Goal: Task Accomplishment & Management: Complete application form

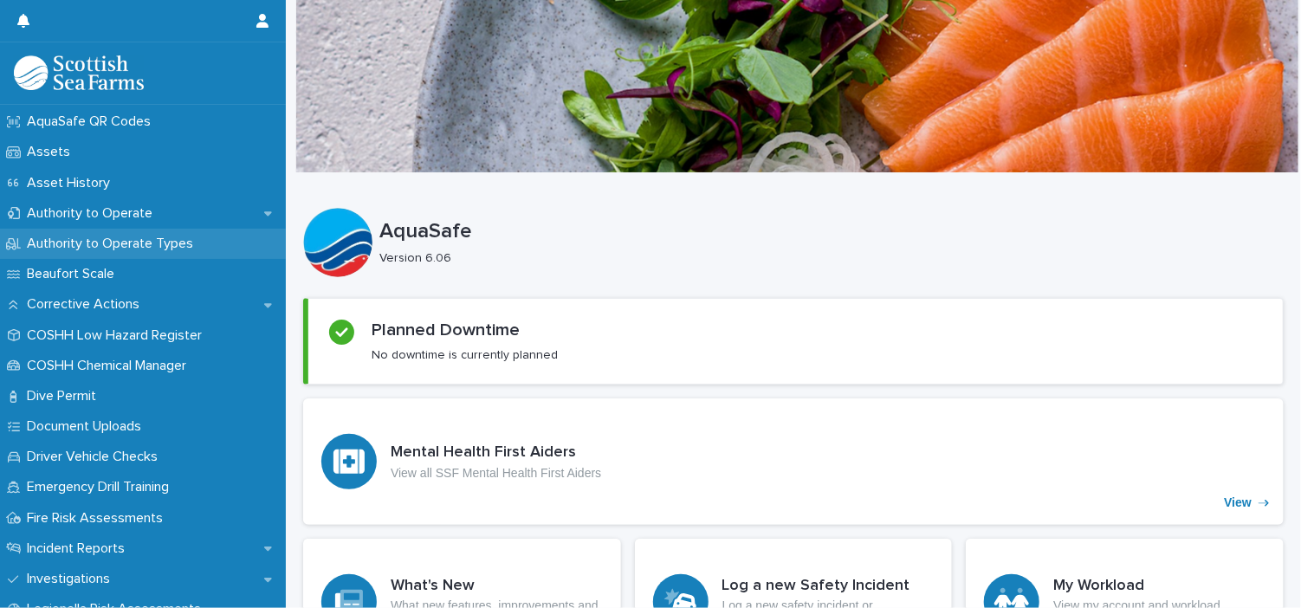
scroll to position [266, 0]
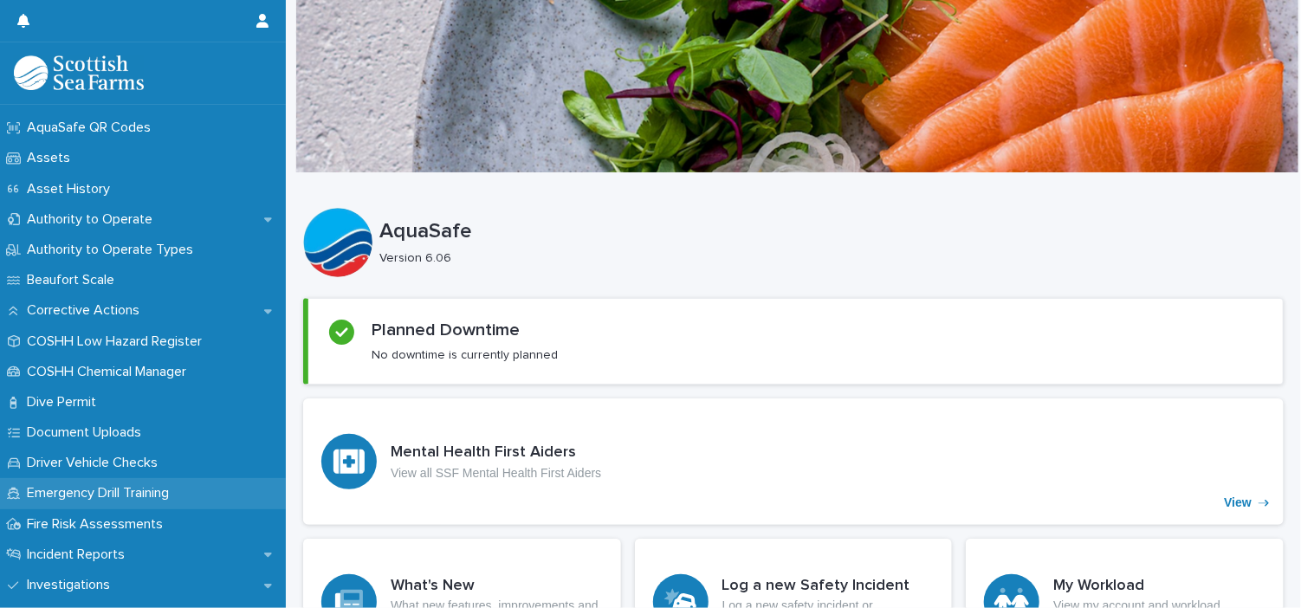
click at [129, 497] on p "Emergency Drill Training" at bounding box center [101, 493] width 163 height 16
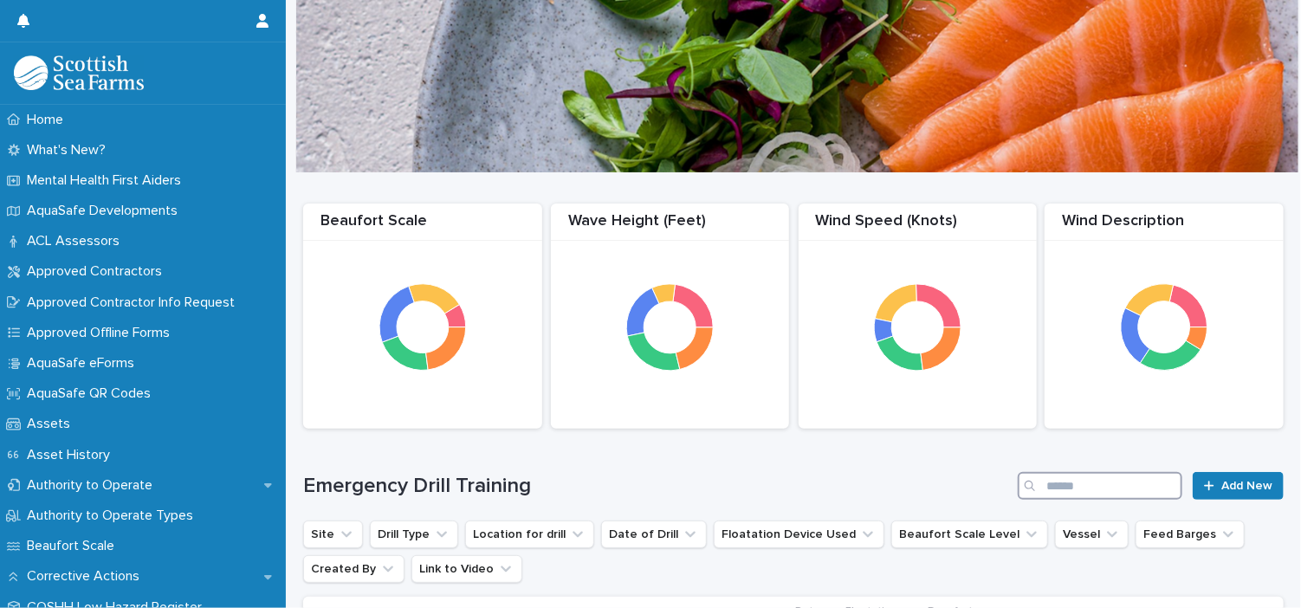
click at [1115, 488] on input "Search" at bounding box center [1100, 486] width 165 height 28
click at [1208, 486] on div at bounding box center [1212, 486] width 17 height 12
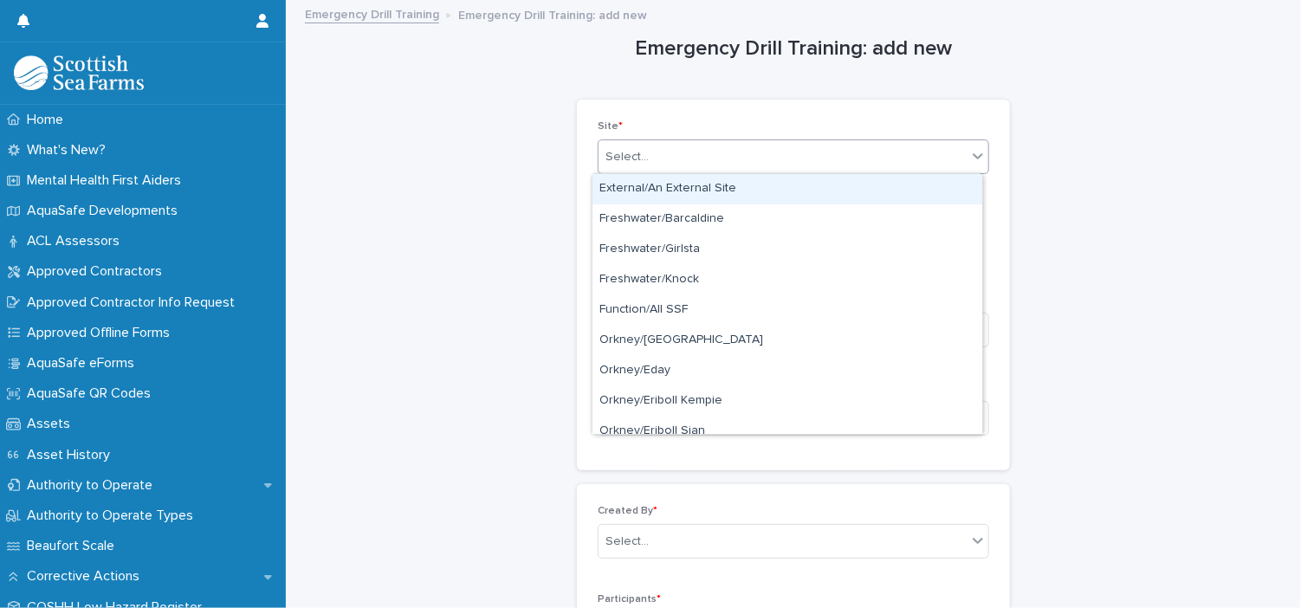
click at [973, 151] on icon at bounding box center [977, 155] width 17 height 17
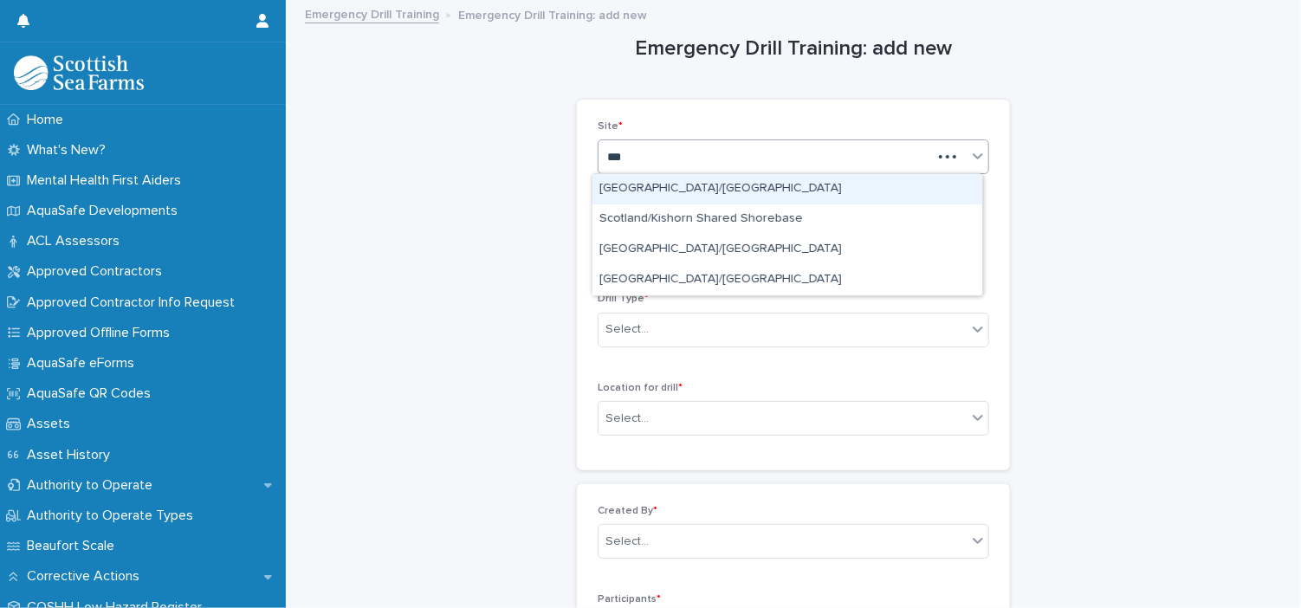
type input "****"
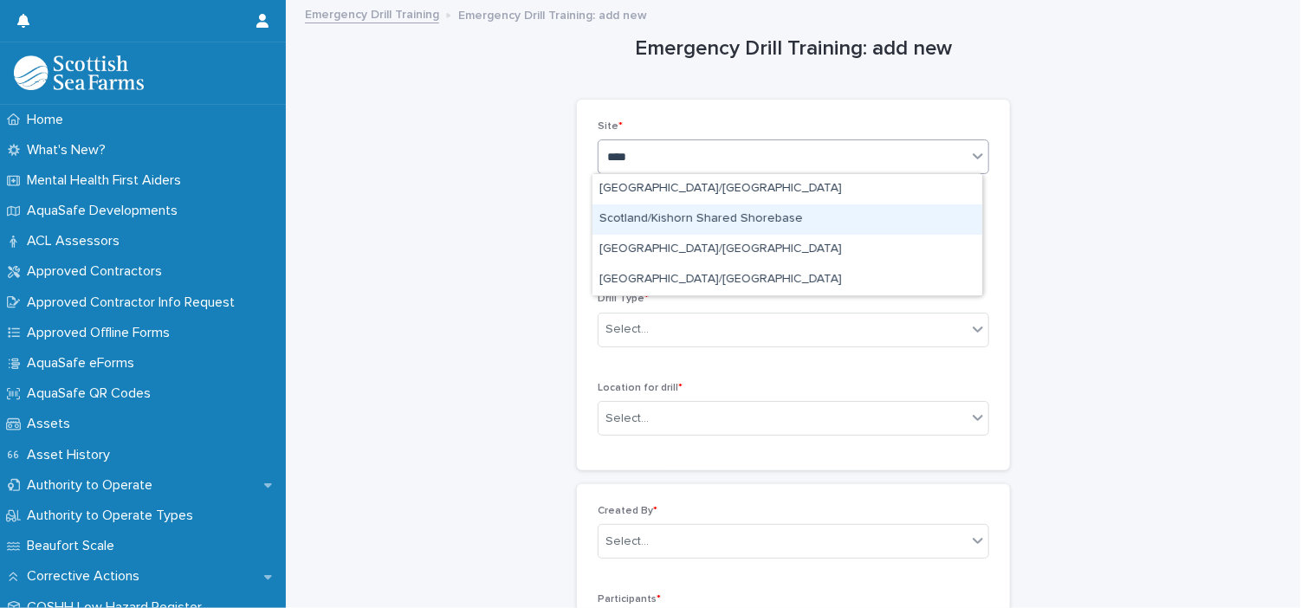
click at [779, 217] on div "Scotland/Kishorn Shared Shorebase" at bounding box center [787, 219] width 390 height 30
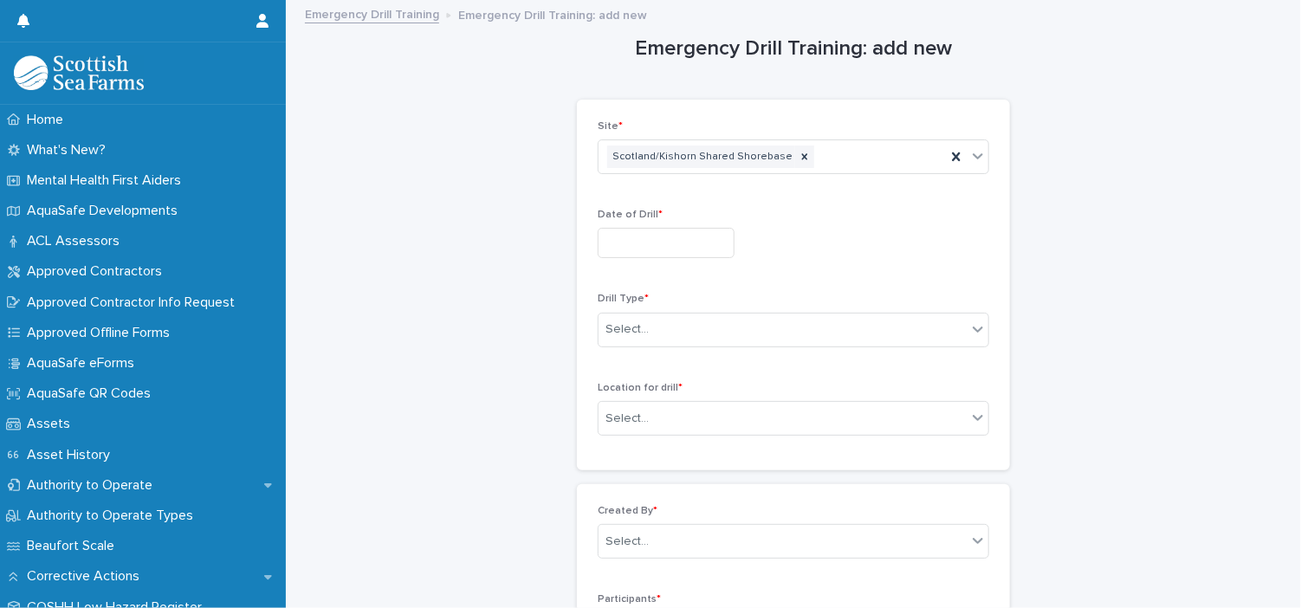
click at [662, 259] on div "Date of Drill *" at bounding box center [793, 240] width 391 height 63
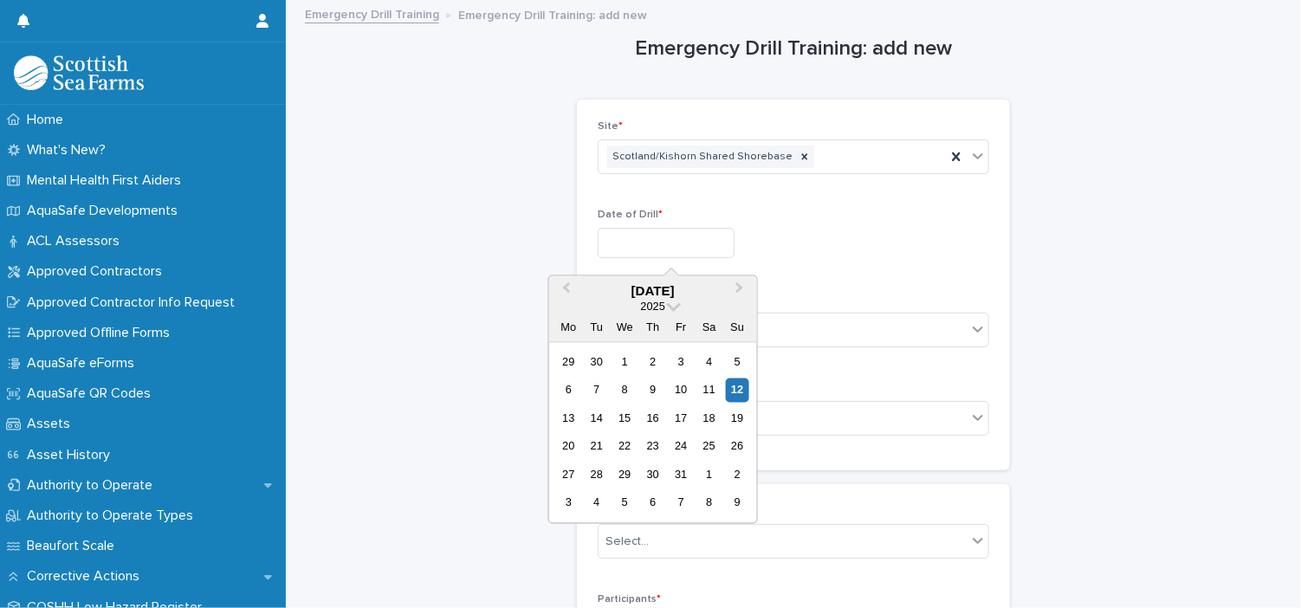
click at [676, 242] on input "text" at bounding box center [666, 243] width 137 height 30
click at [710, 391] on div "11" at bounding box center [708, 389] width 23 height 23
type input "**********"
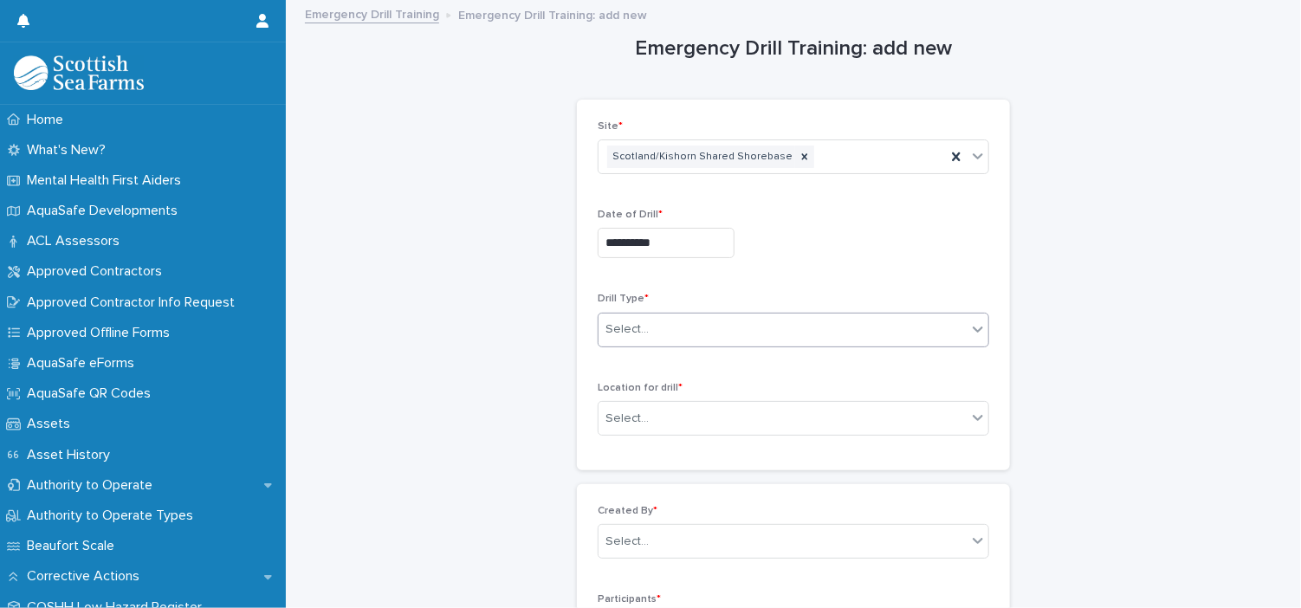
click at [873, 333] on div "Select..." at bounding box center [782, 329] width 368 height 29
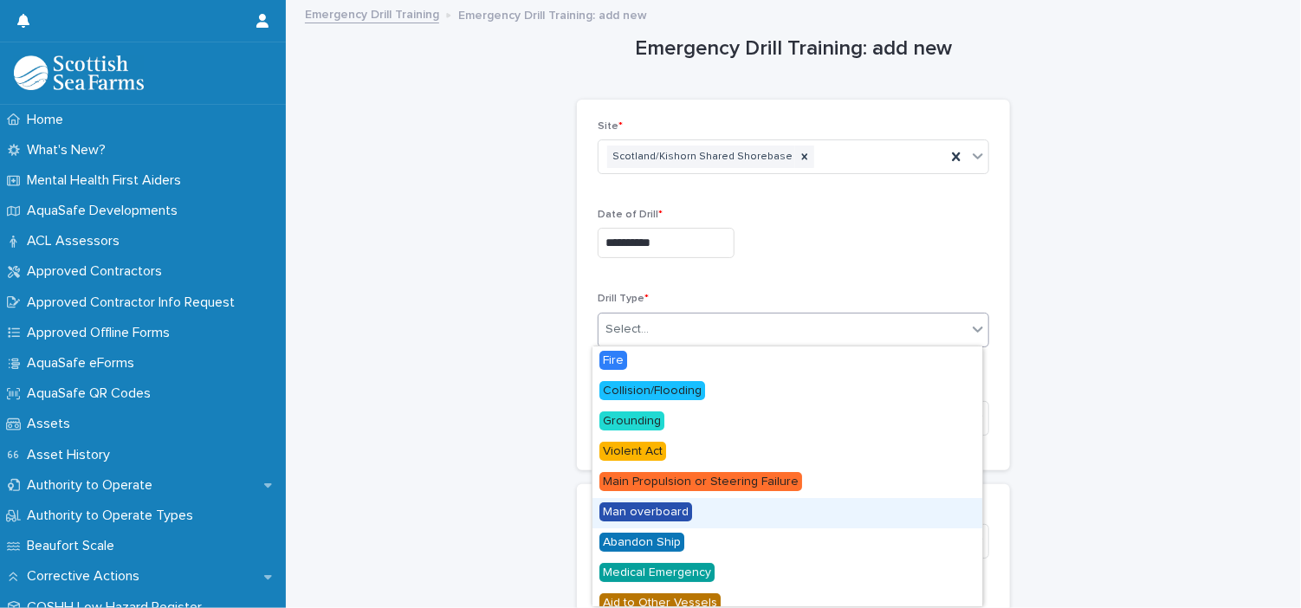
click at [676, 508] on span "Man overboard" at bounding box center [645, 511] width 93 height 19
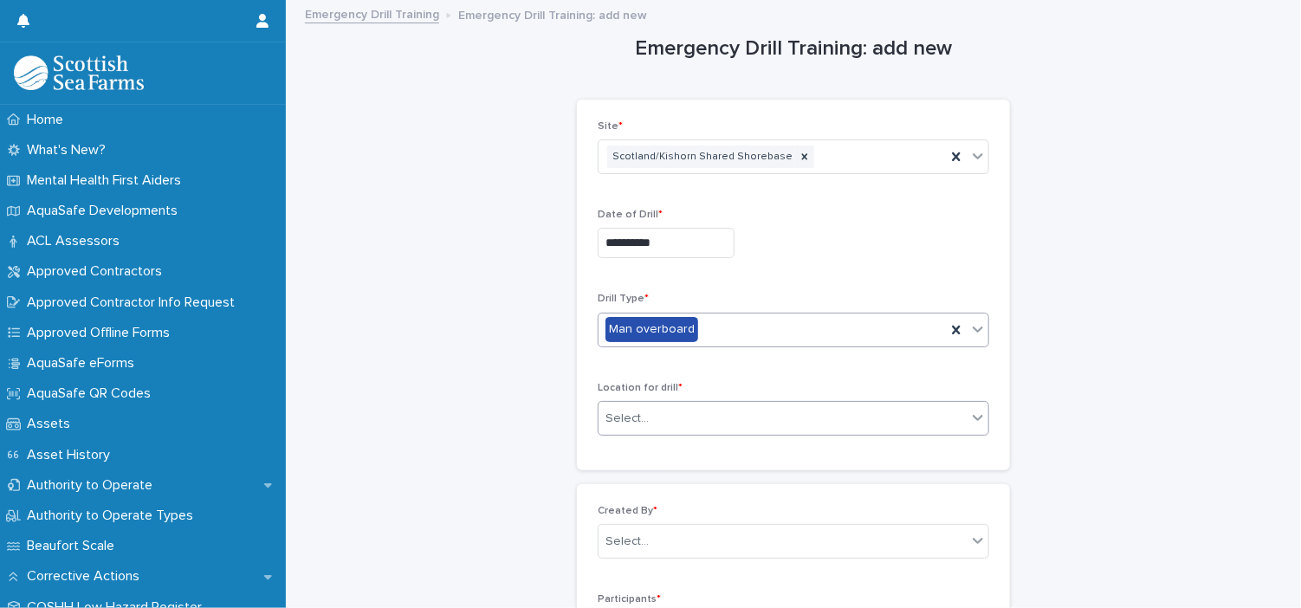
click at [779, 409] on div "Select..." at bounding box center [782, 418] width 368 height 29
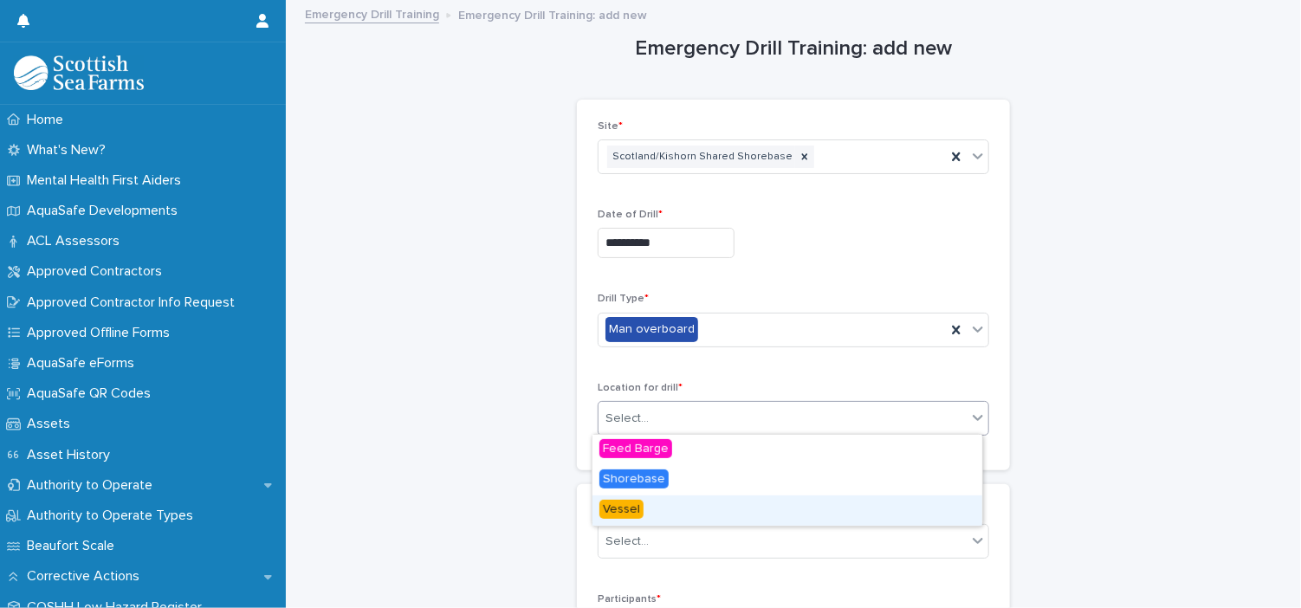
click at [665, 524] on div "Vessel" at bounding box center [787, 510] width 390 height 30
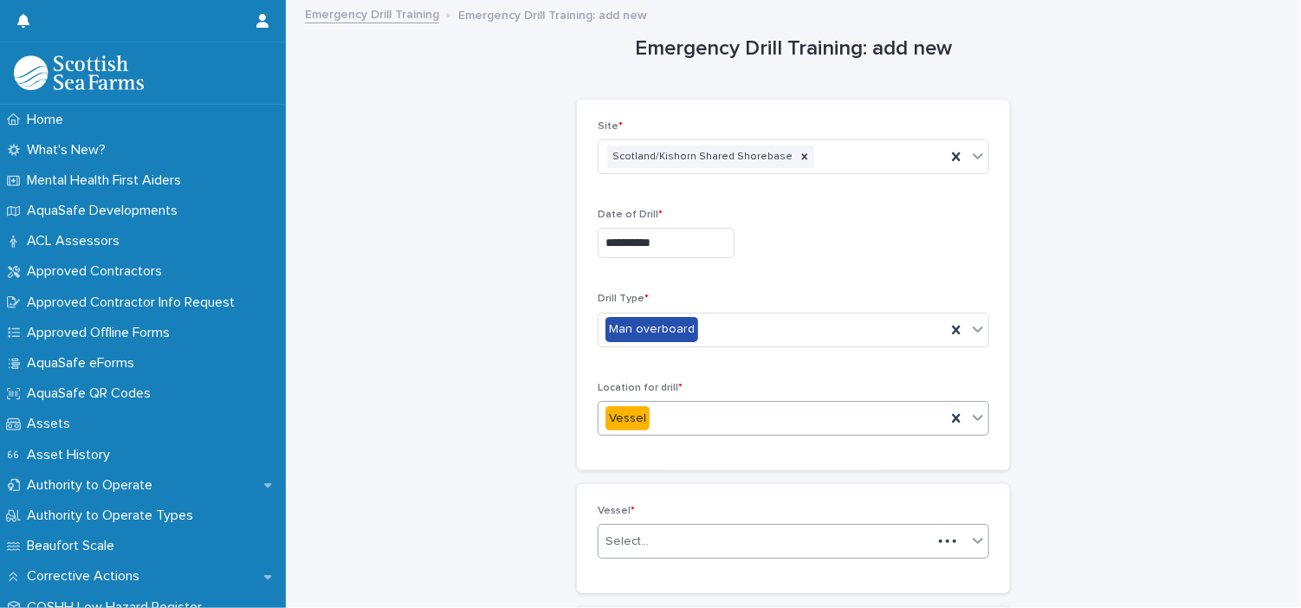
click at [696, 538] on div "Select..." at bounding box center [764, 541] width 333 height 29
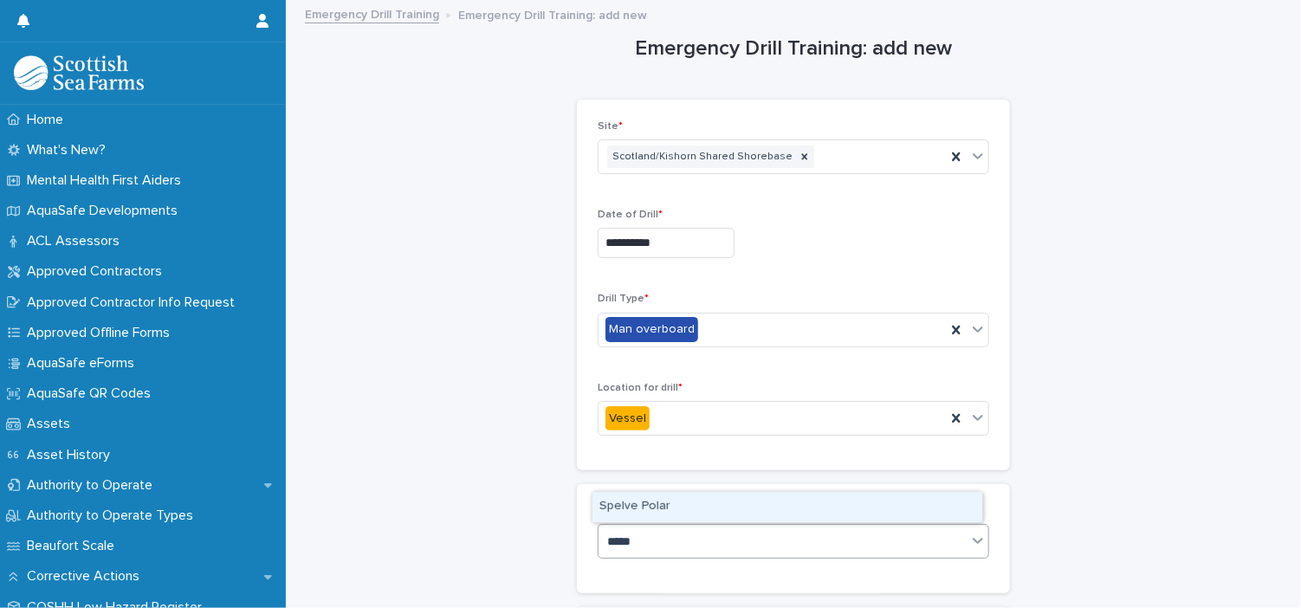
type input "******"
click at [725, 503] on div "Spelve Polar" at bounding box center [787, 507] width 390 height 30
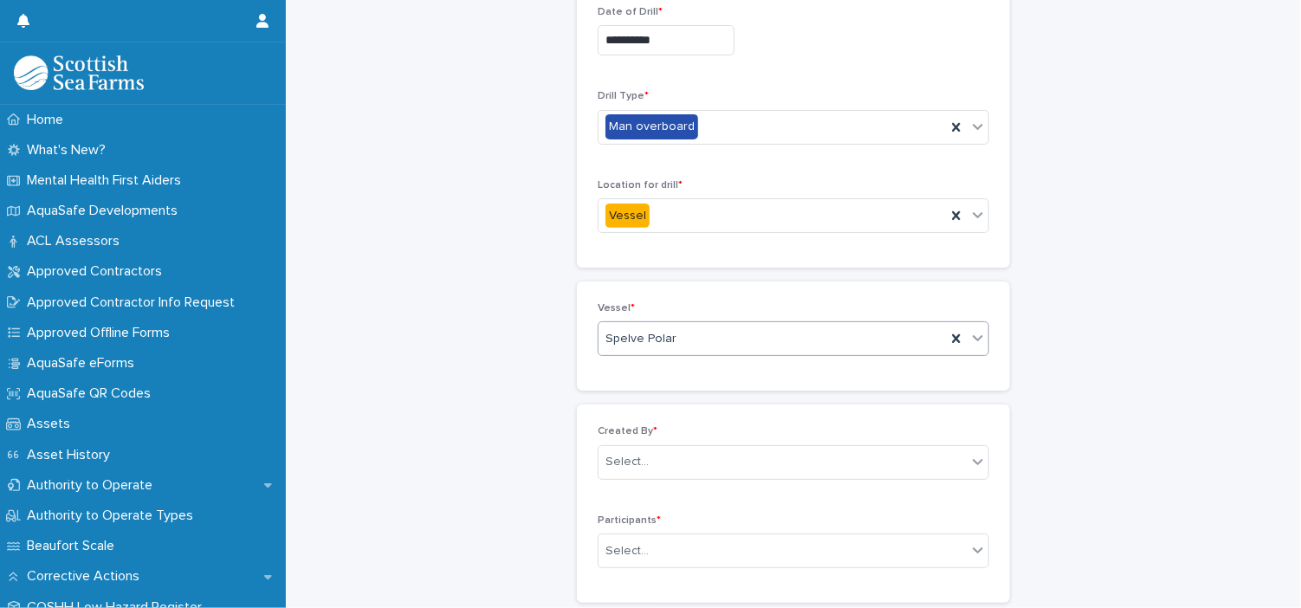
scroll to position [201, 0]
click at [935, 467] on div "Select..." at bounding box center [782, 463] width 368 height 29
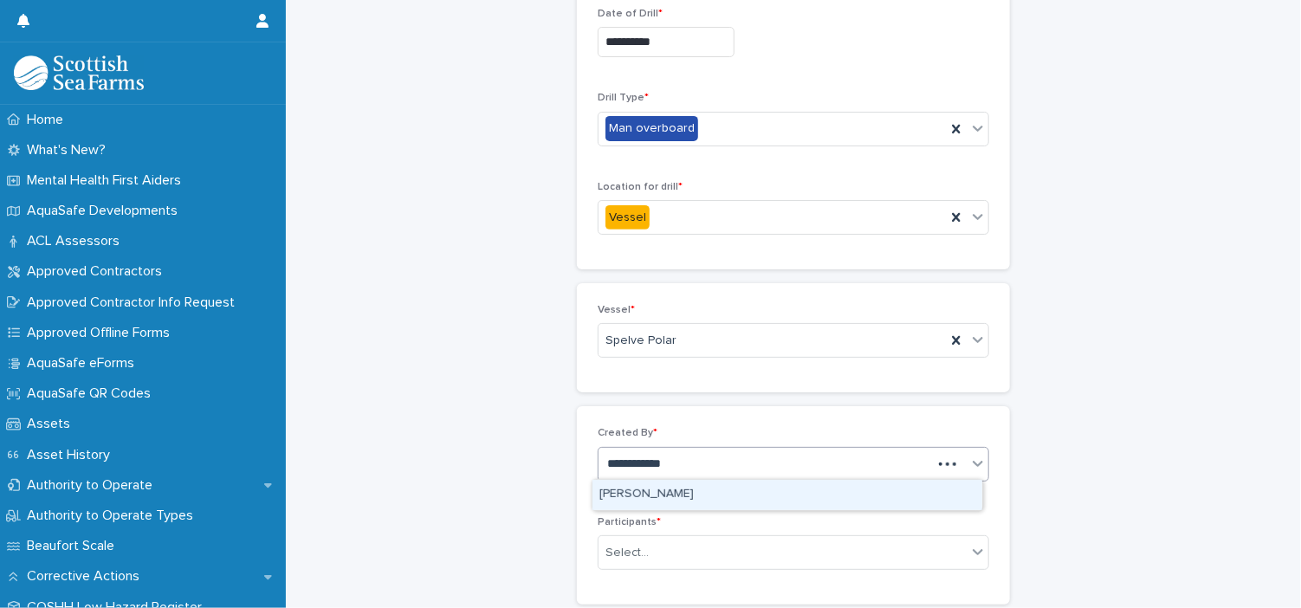
type input "**********"
click at [939, 482] on div "[PERSON_NAME]" at bounding box center [787, 495] width 390 height 30
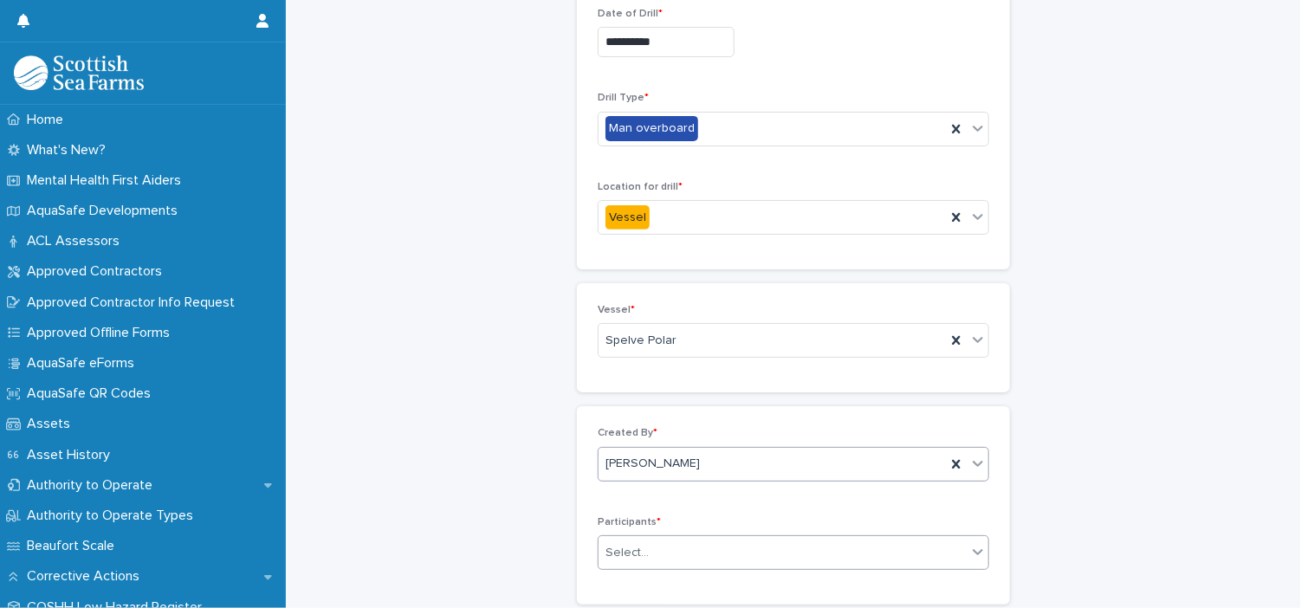
click at [894, 546] on div "Select..." at bounding box center [782, 553] width 368 height 29
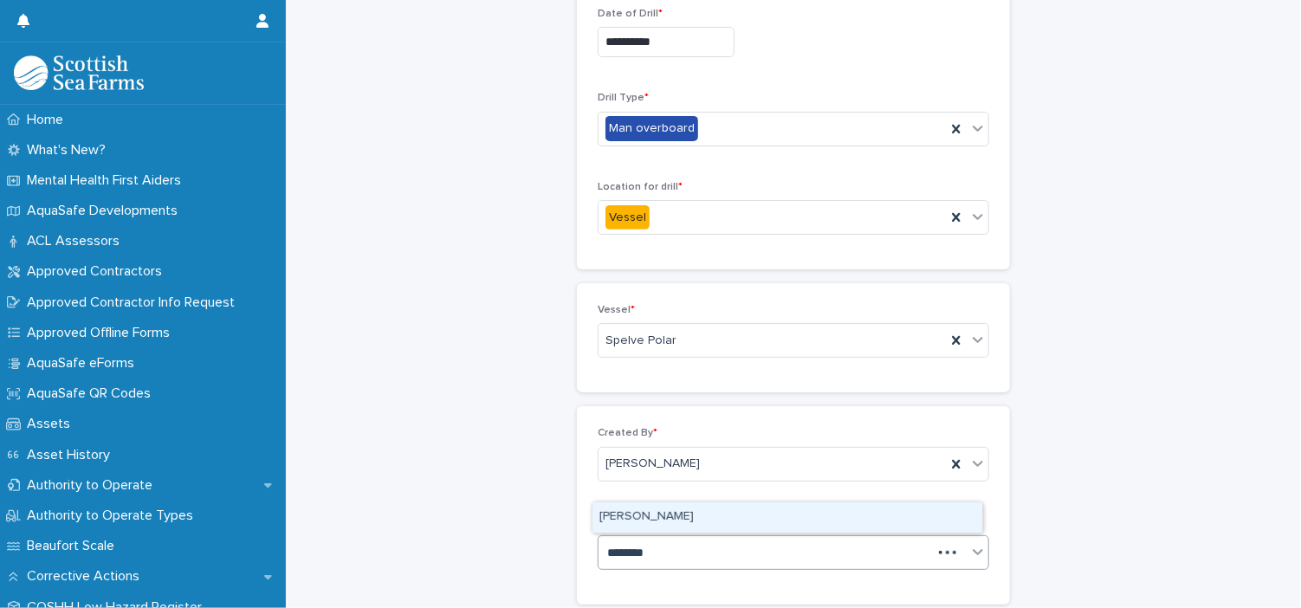
type input "*********"
click at [875, 512] on div "[PERSON_NAME]" at bounding box center [787, 517] width 390 height 30
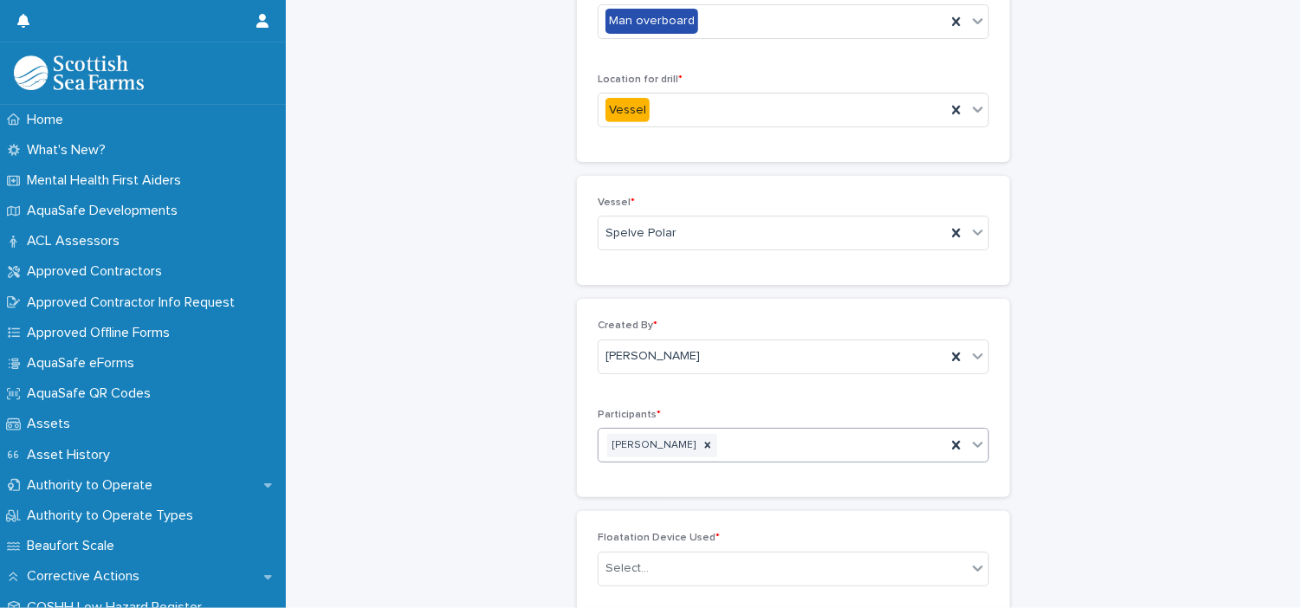
scroll to position [328, 0]
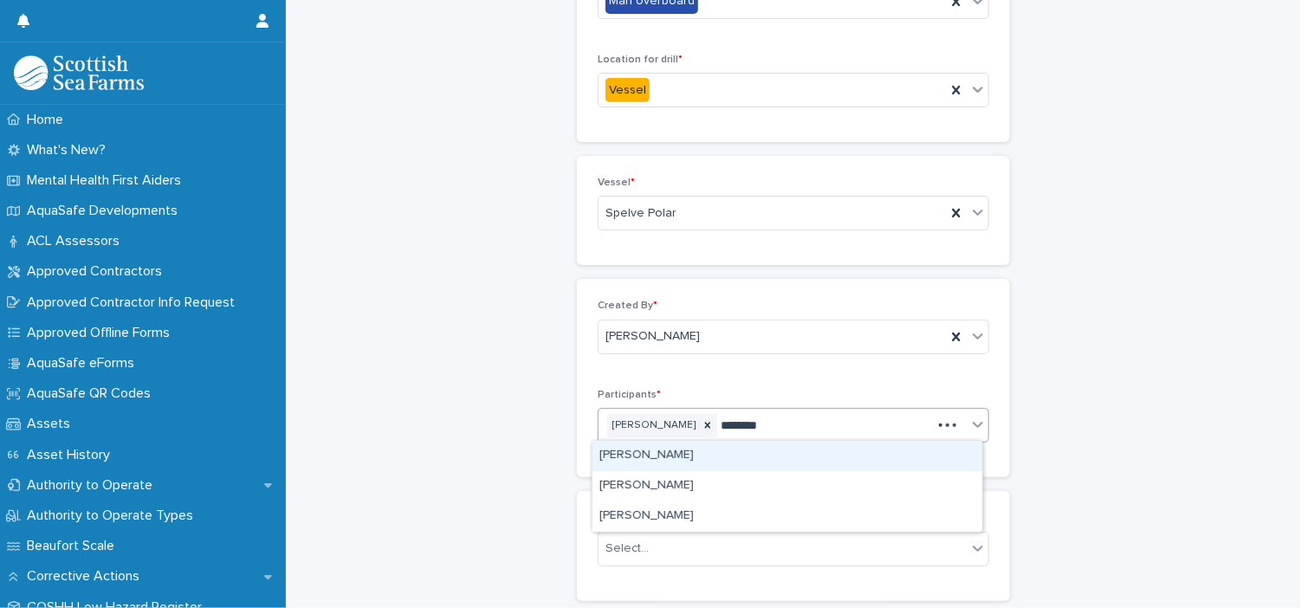
type input "*********"
click at [720, 456] on div "[PERSON_NAME]" at bounding box center [787, 456] width 390 height 30
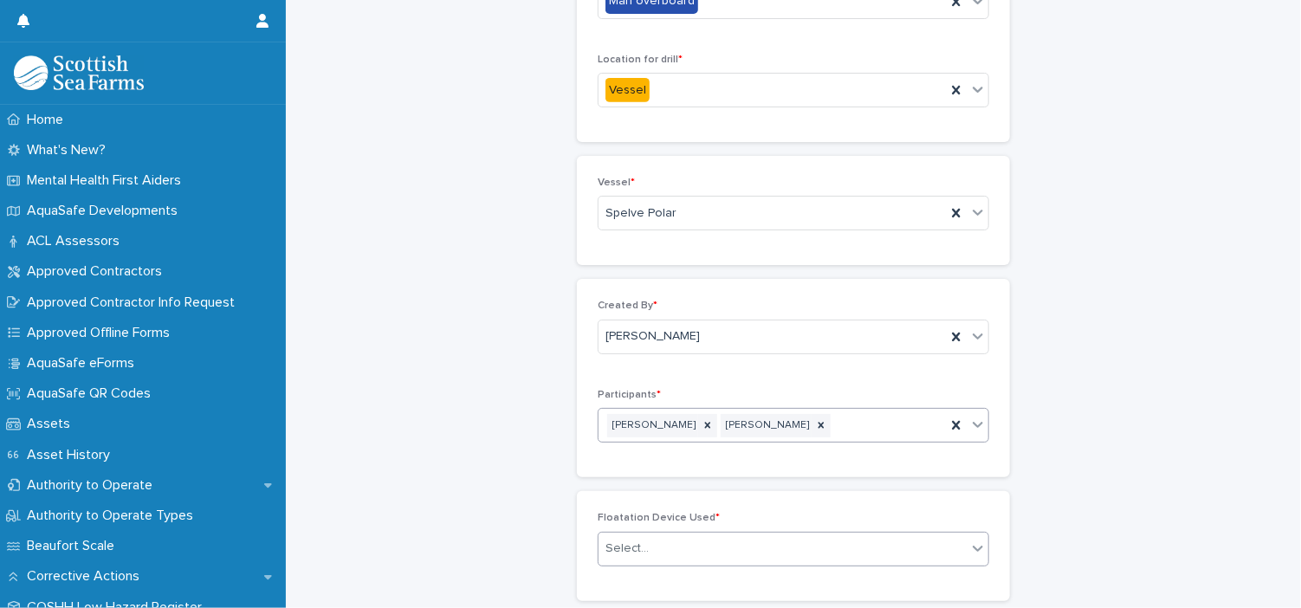
click at [783, 540] on div "Select..." at bounding box center [782, 548] width 368 height 29
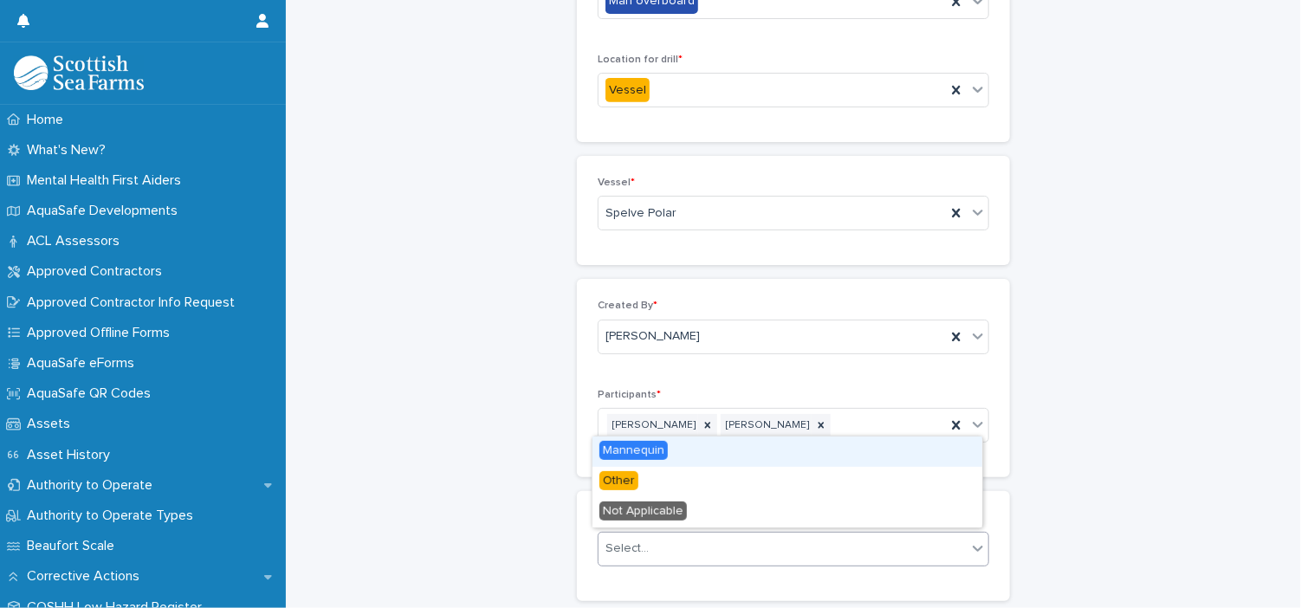
click at [690, 451] on div "Mannequin" at bounding box center [787, 451] width 390 height 30
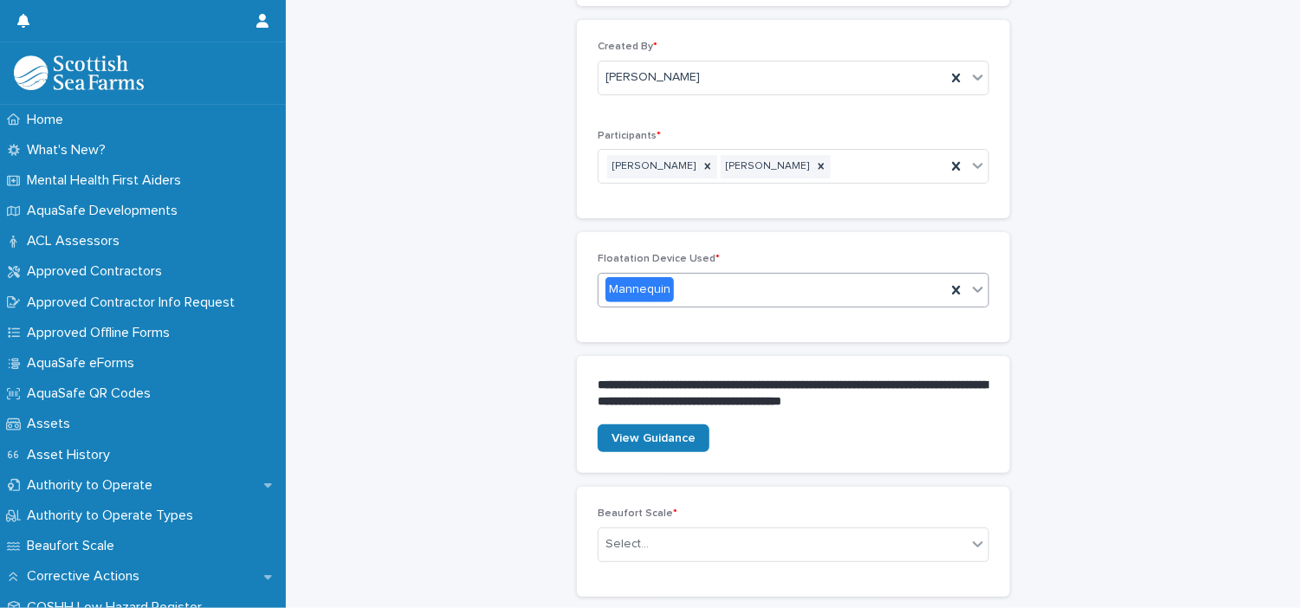
scroll to position [600, 0]
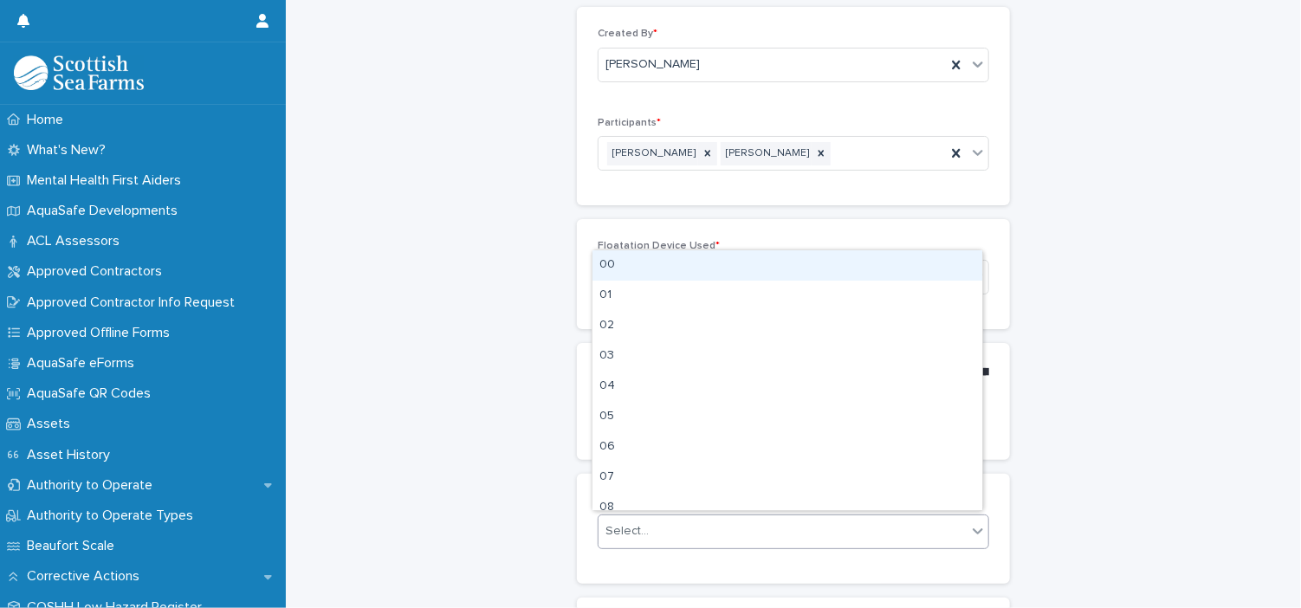
click at [969, 524] on icon at bounding box center [977, 530] width 17 height 17
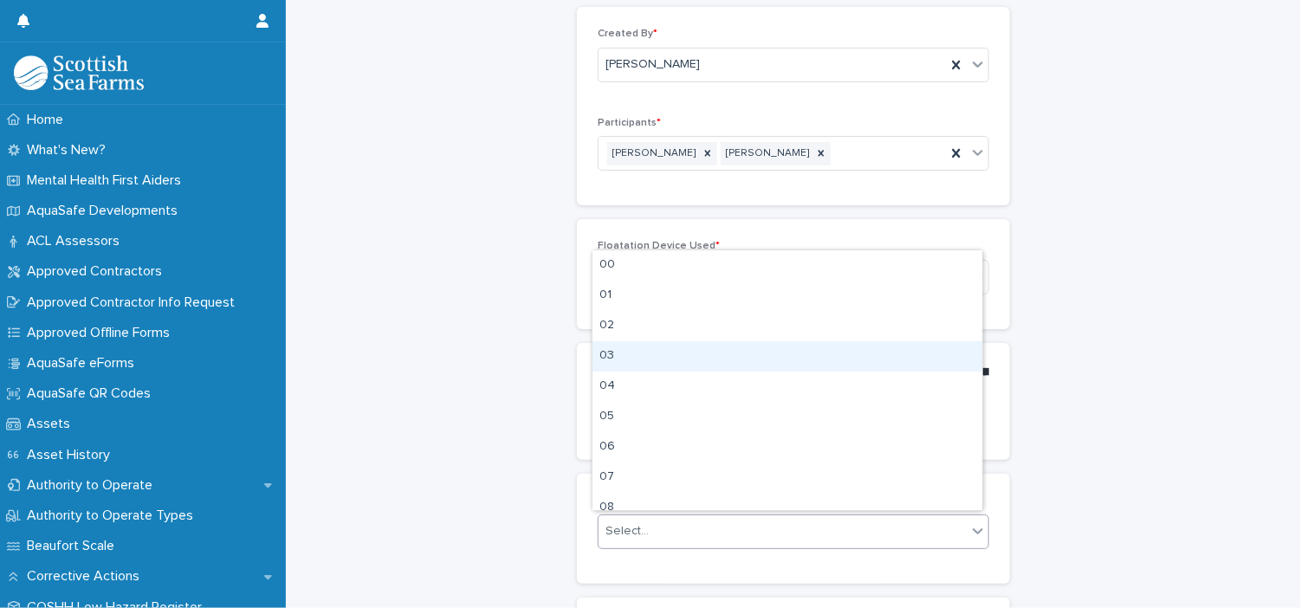
click at [952, 357] on div "03" at bounding box center [787, 356] width 390 height 30
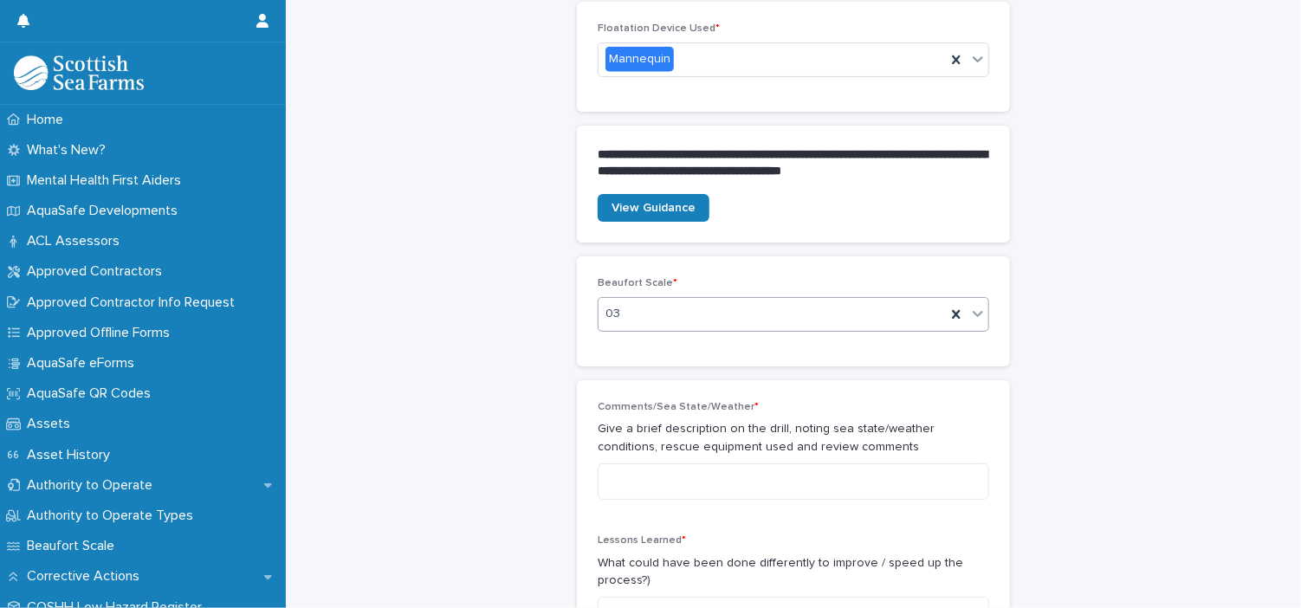
scroll to position [833, 0]
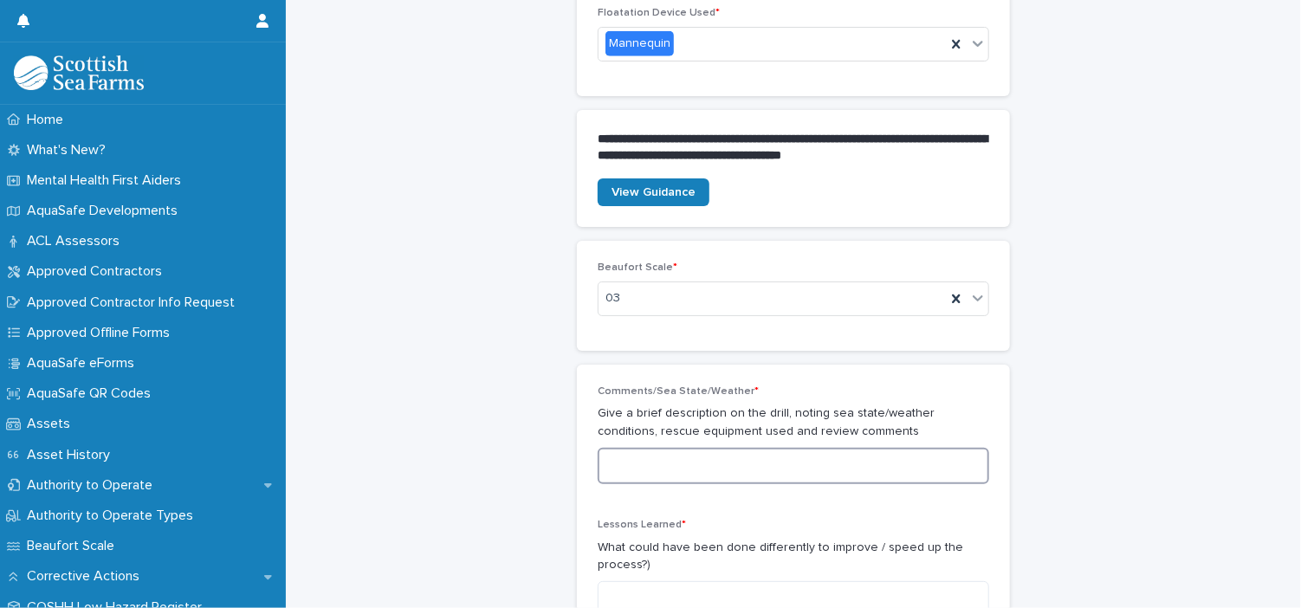
click at [781, 462] on textarea at bounding box center [793, 466] width 391 height 37
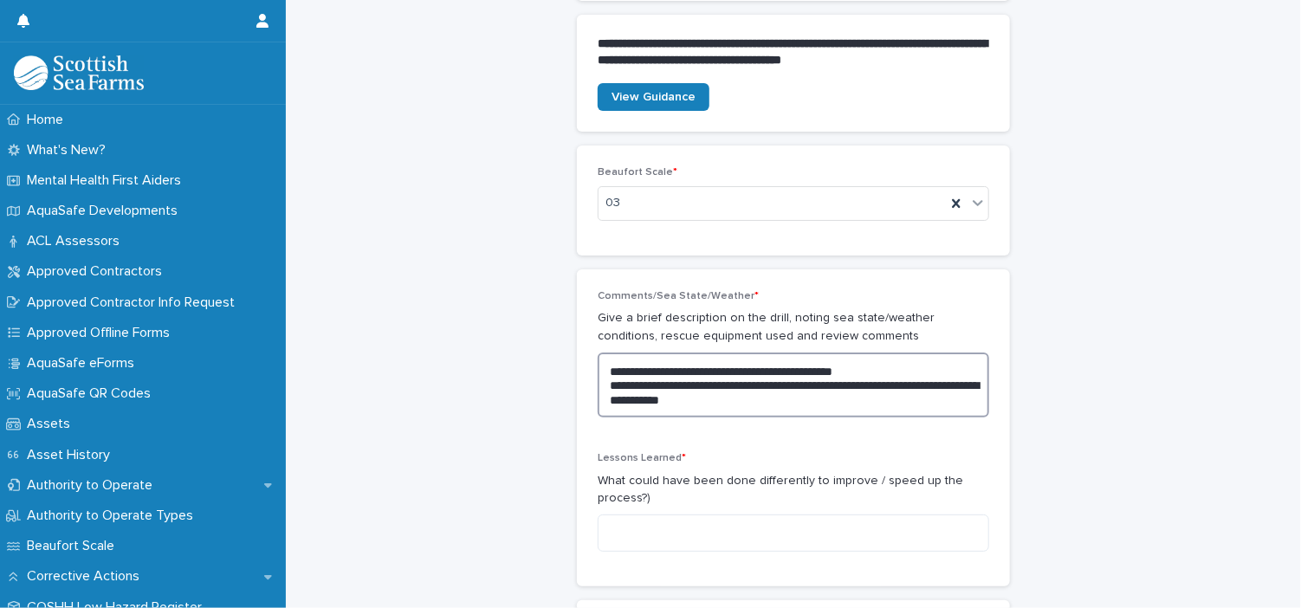
scroll to position [933, 0]
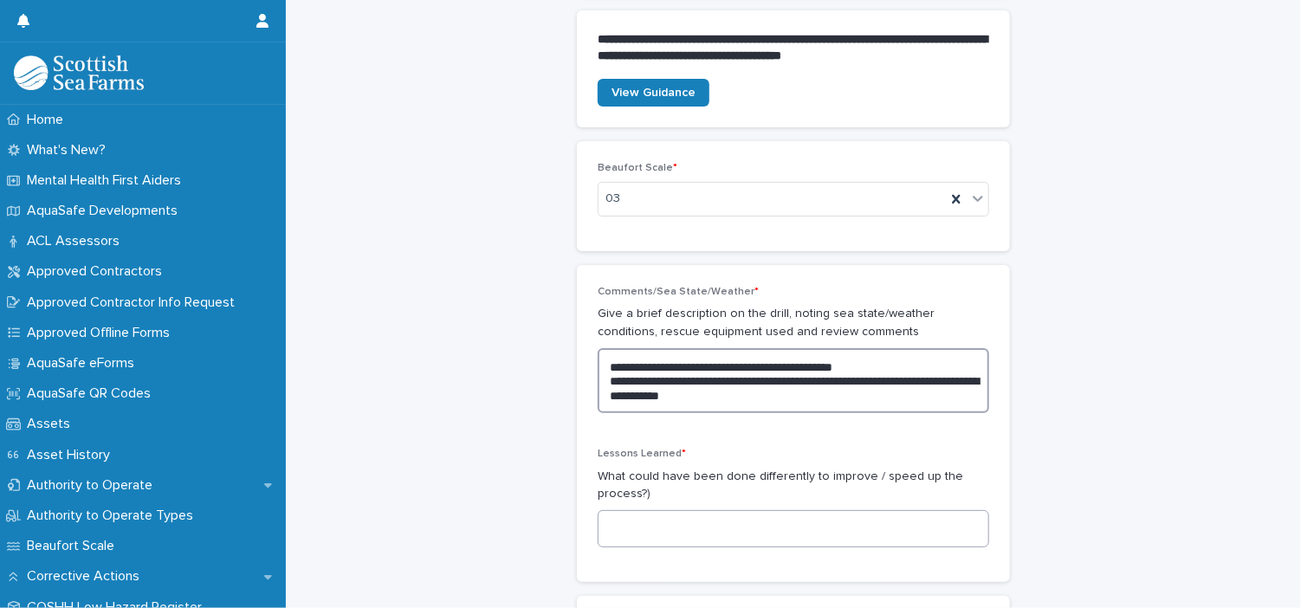
type textarea "**********"
click at [734, 525] on textarea at bounding box center [793, 528] width 391 height 37
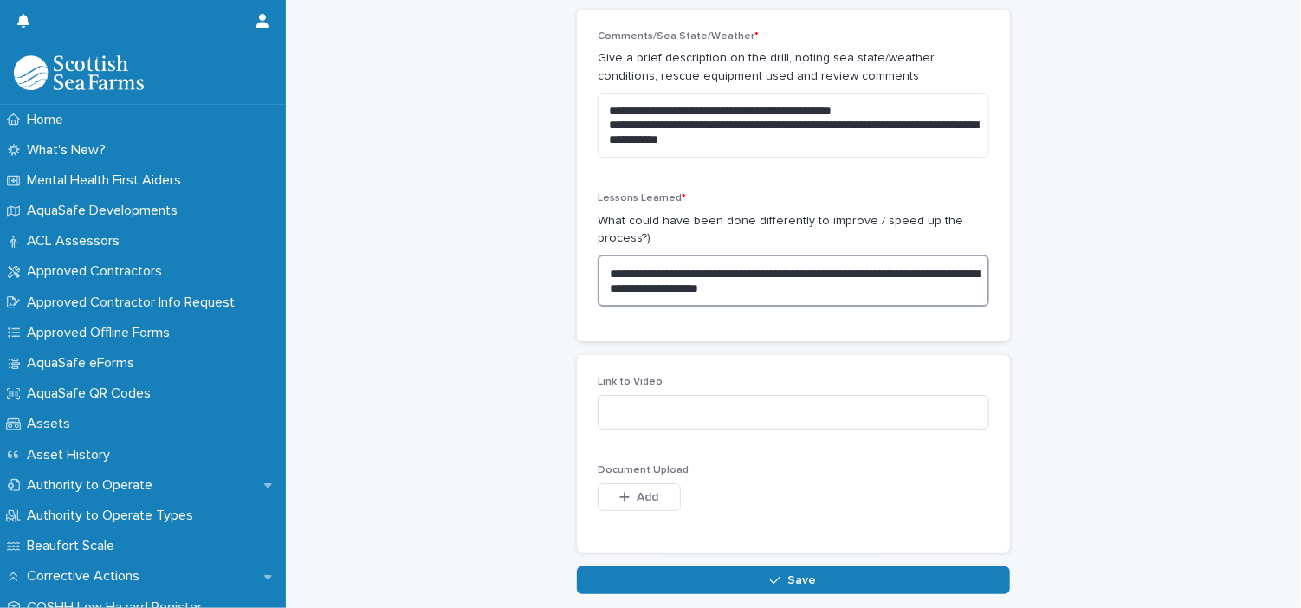
scroll to position [1198, 0]
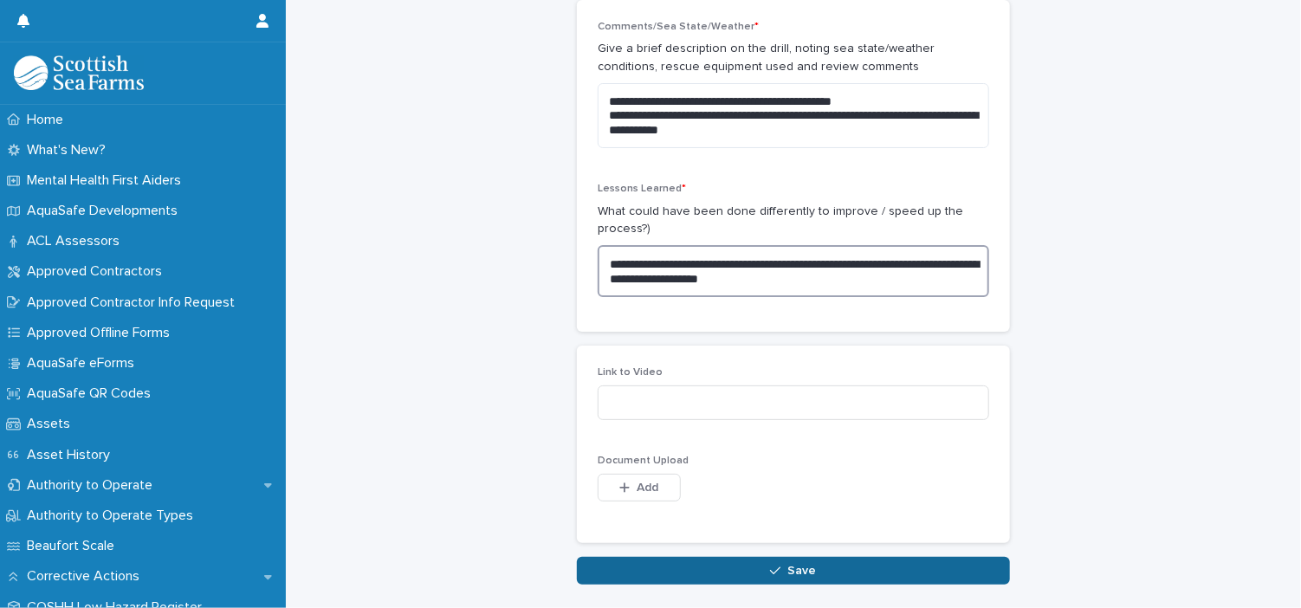
type textarea "**********"
click at [731, 559] on button "Save" at bounding box center [793, 571] width 433 height 28
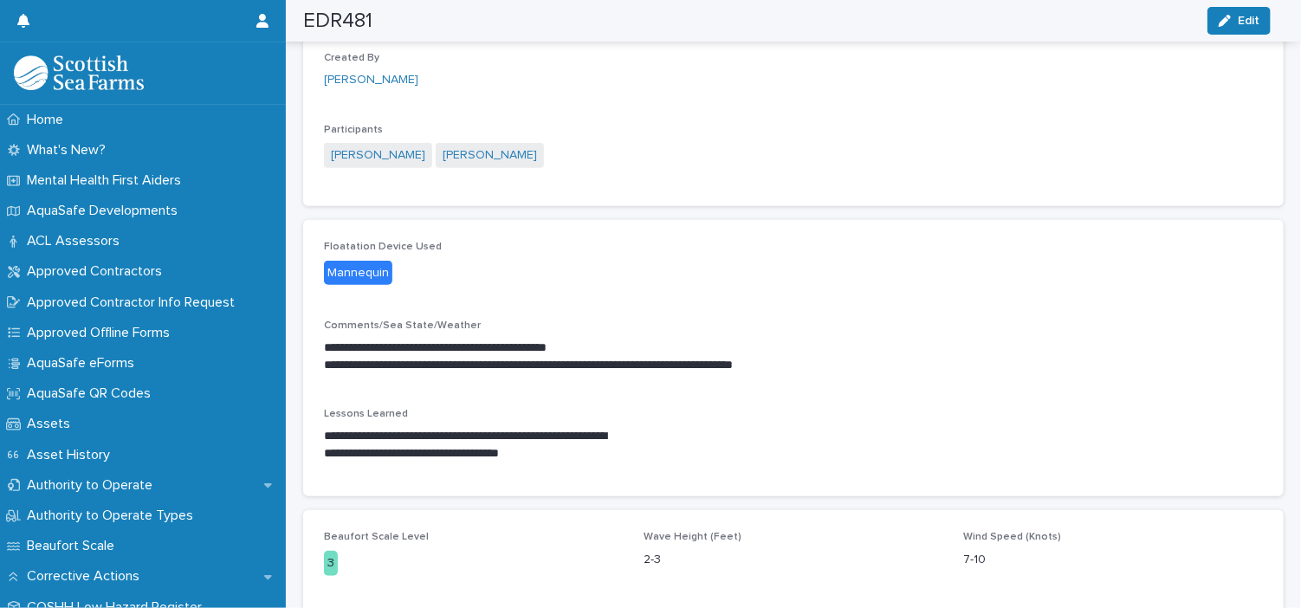
scroll to position [346, 0]
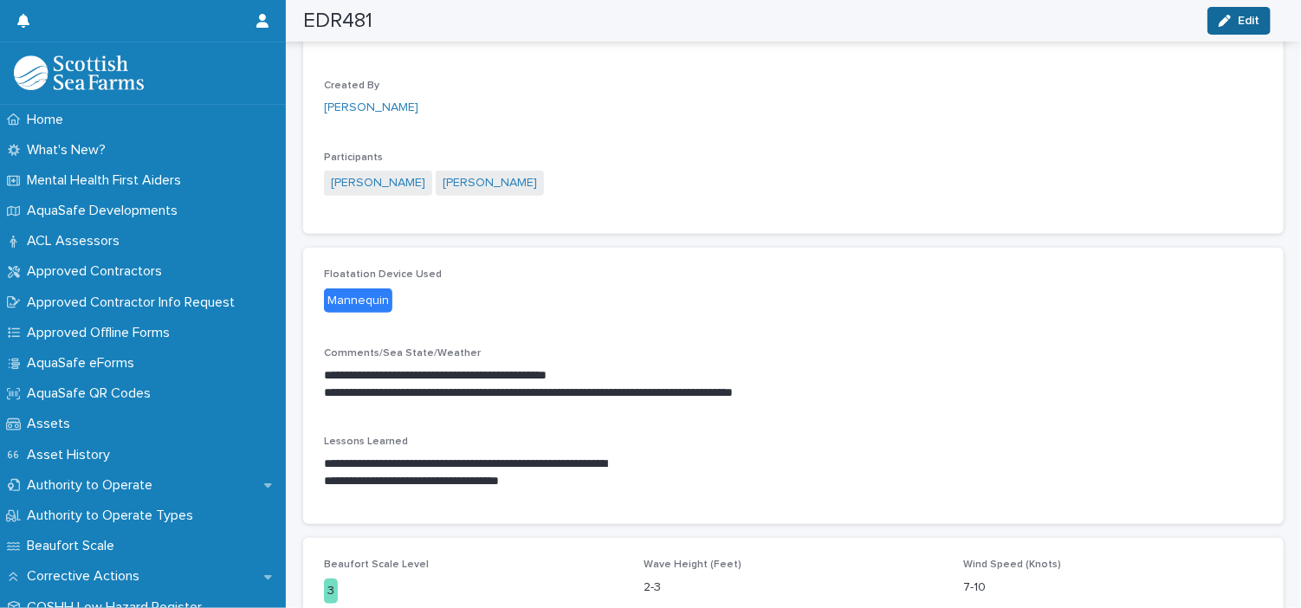
click at [1225, 26] on icon "button" at bounding box center [1225, 21] width 12 height 12
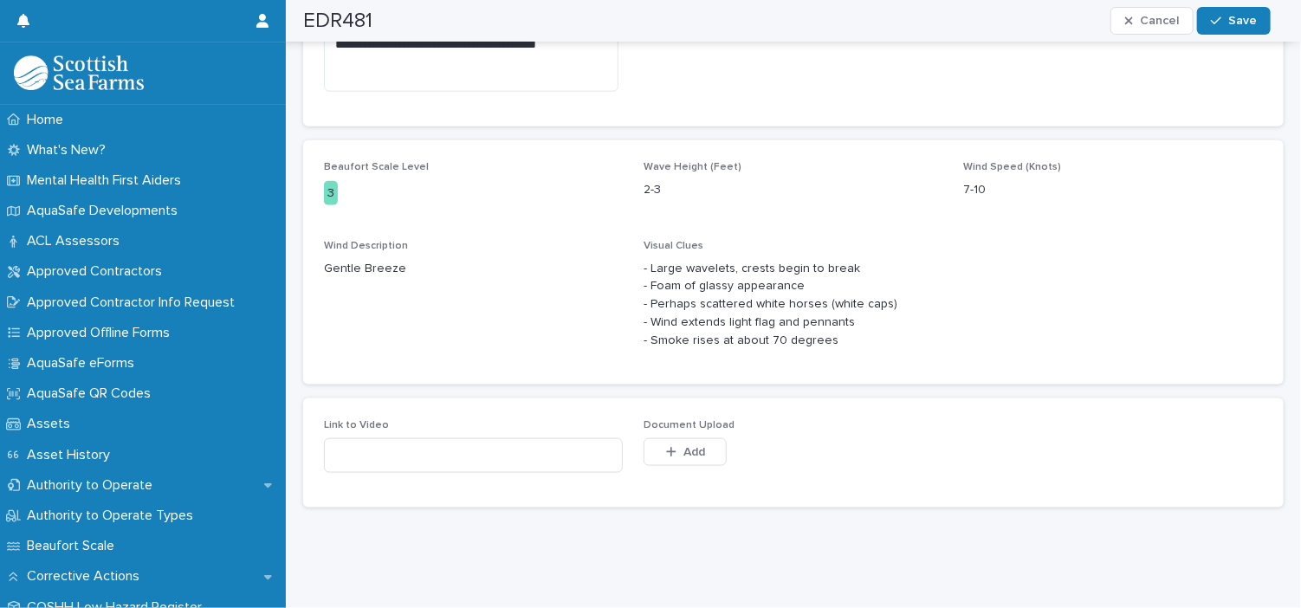
scroll to position [205, 0]
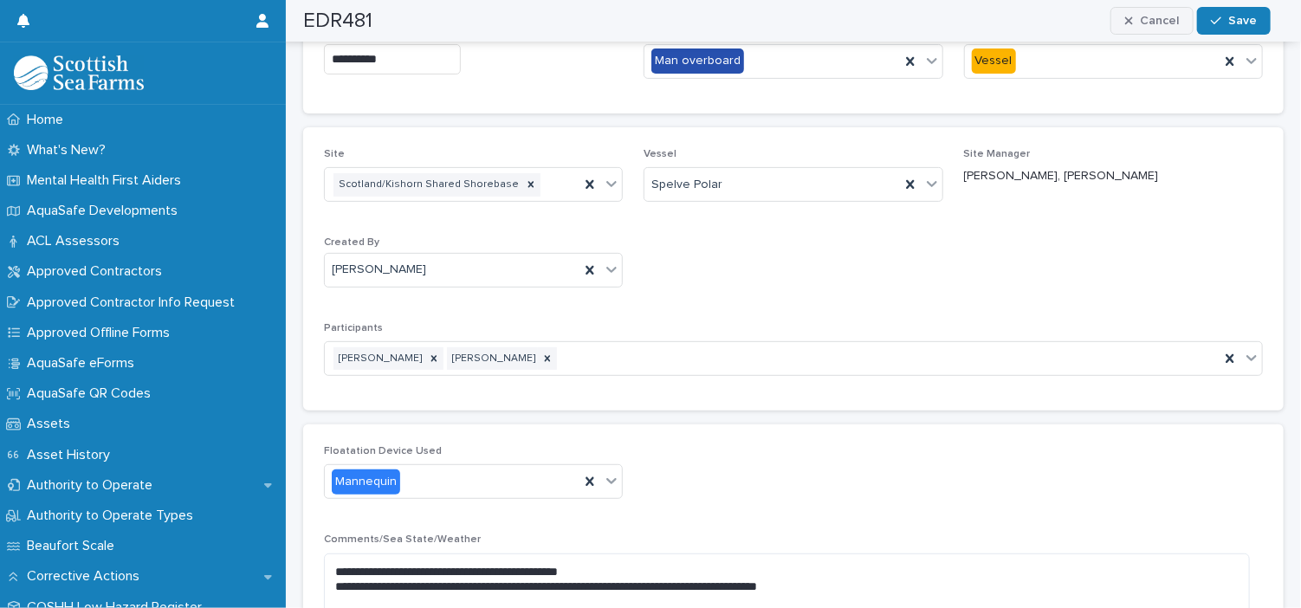
click at [1166, 18] on span "Cancel" at bounding box center [1159, 21] width 39 height 12
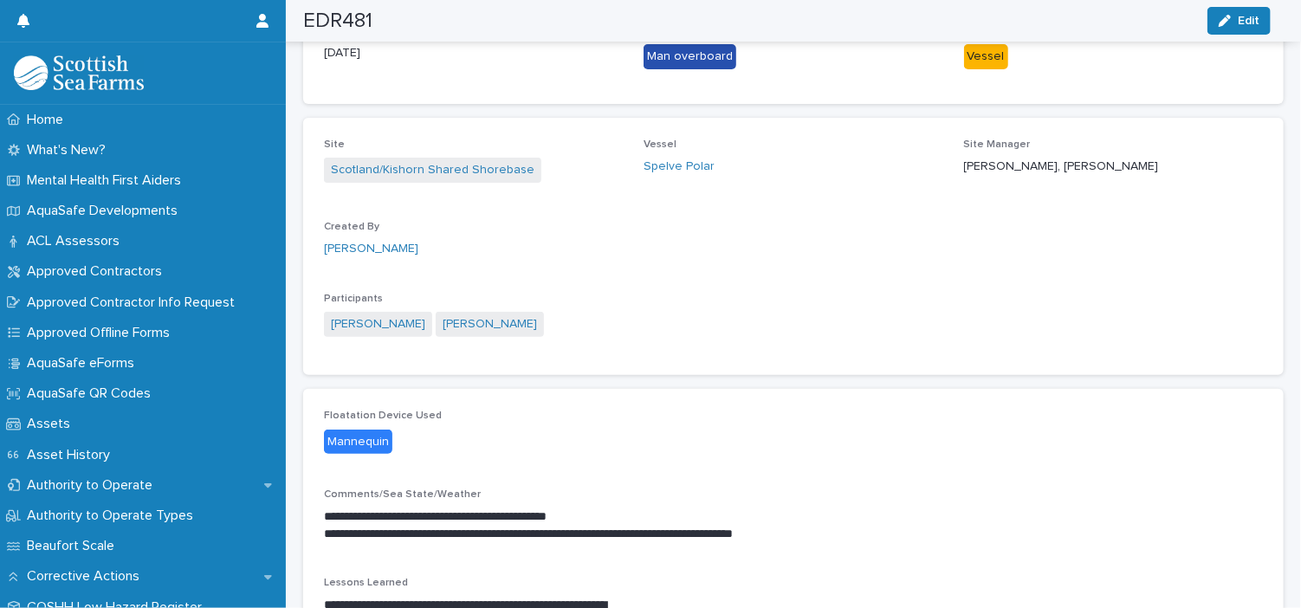
scroll to position [138, 0]
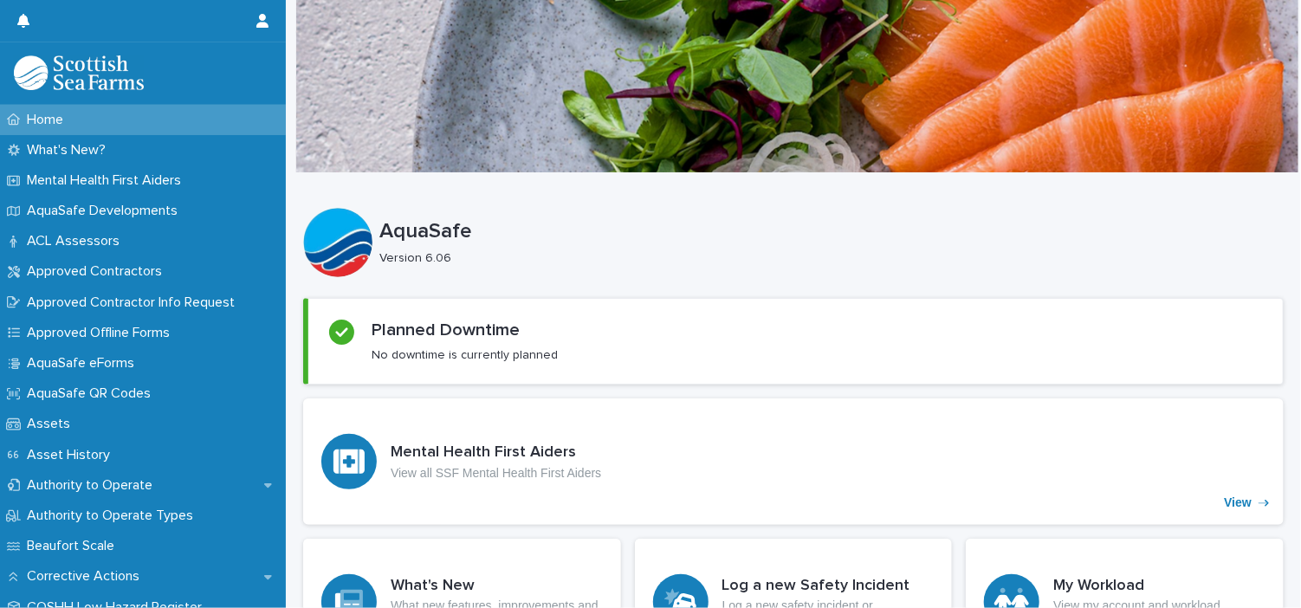
scroll to position [370, 0]
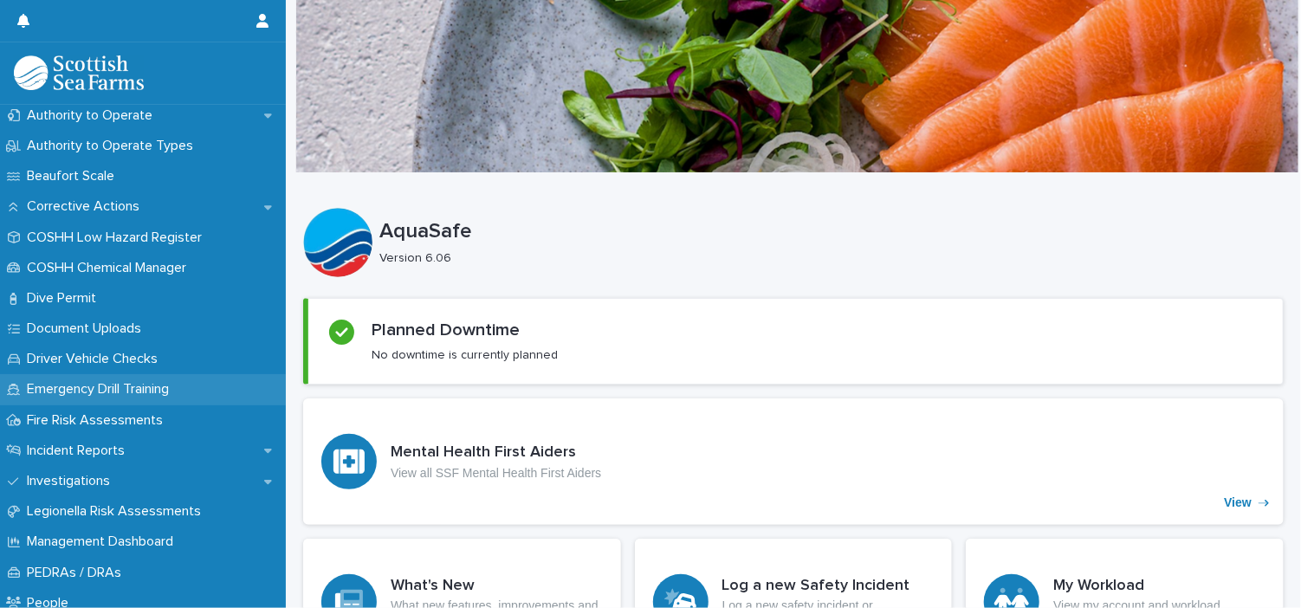
click at [180, 398] on div "Emergency Drill Training" at bounding box center [143, 389] width 286 height 30
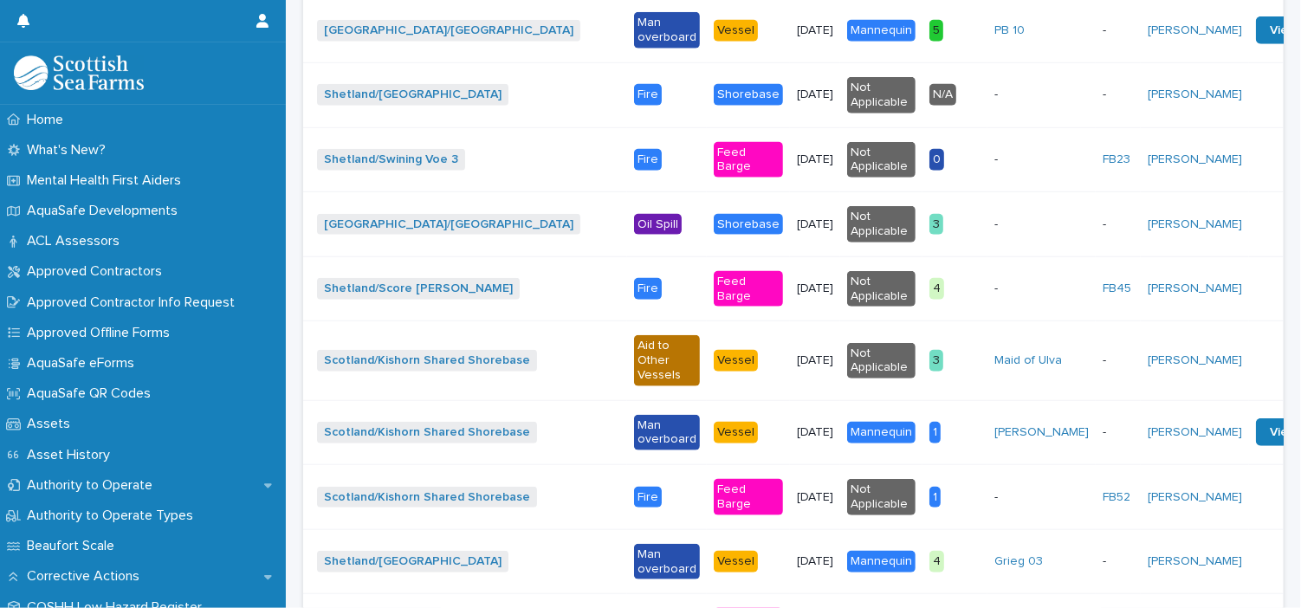
scroll to position [1102, 0]
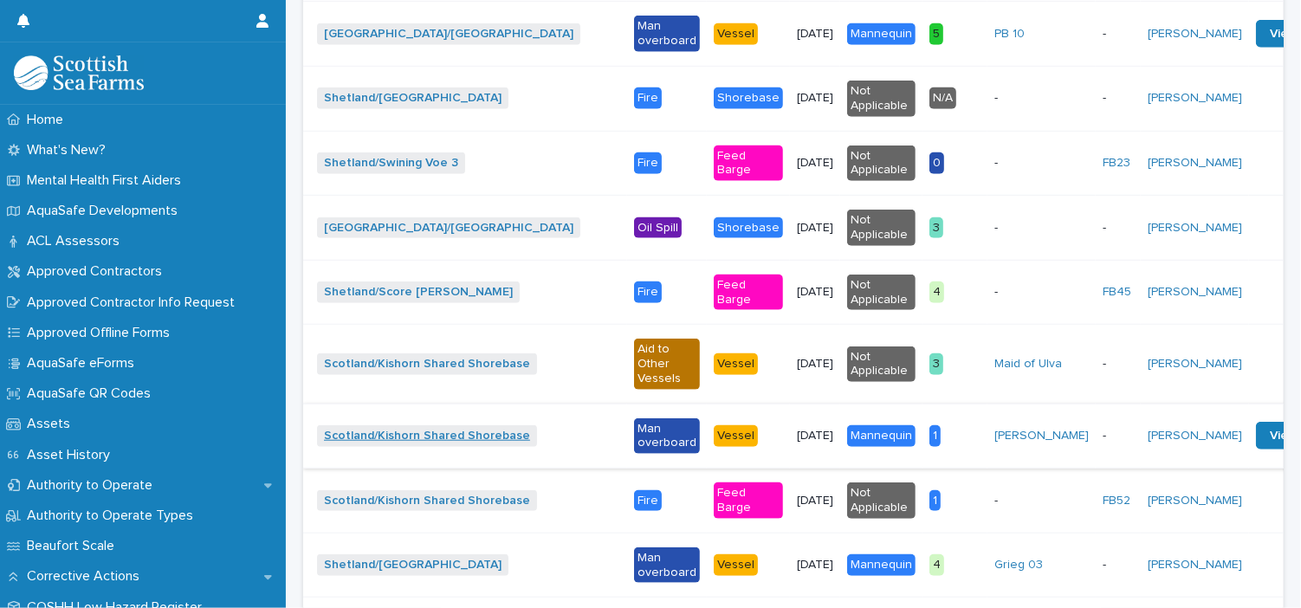
click at [497, 429] on link "Scotland/Kishorn Shared Shorebase" at bounding box center [427, 436] width 206 height 15
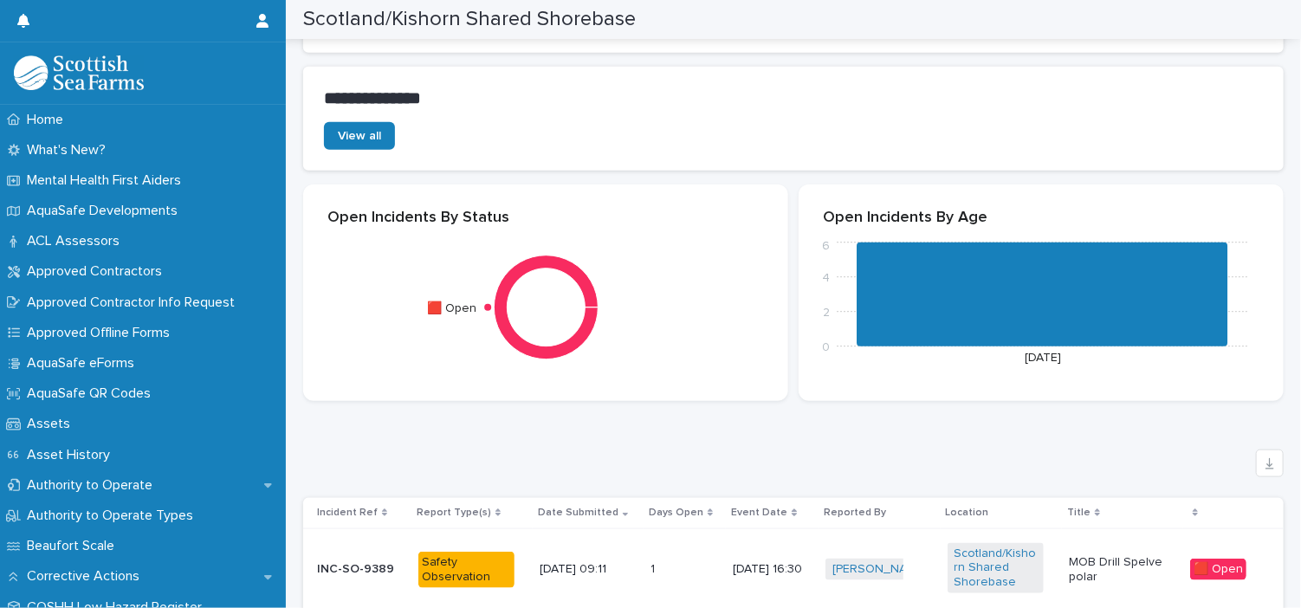
scroll to position [851, 0]
